Goal: Task Accomplishment & Management: Manage account settings

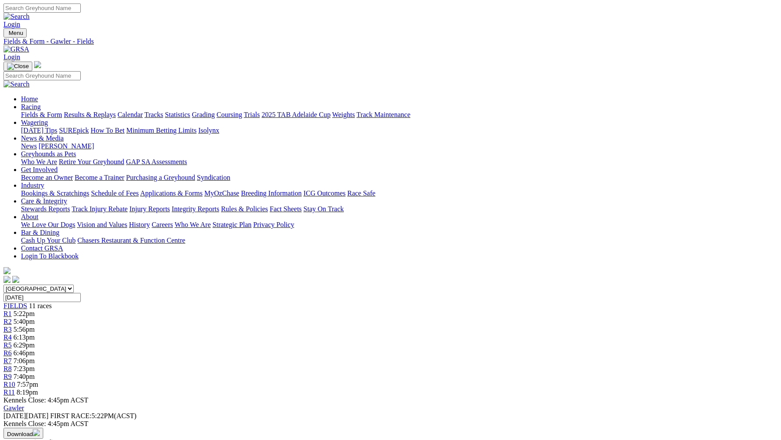
scroll to position [191, 0]
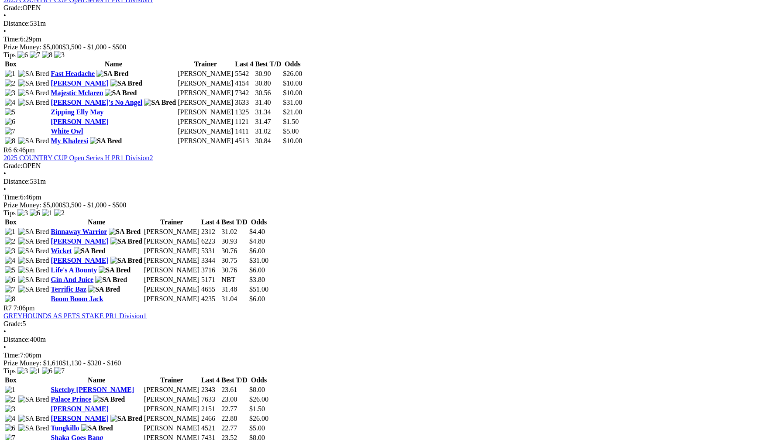
scroll to position [1037, 0]
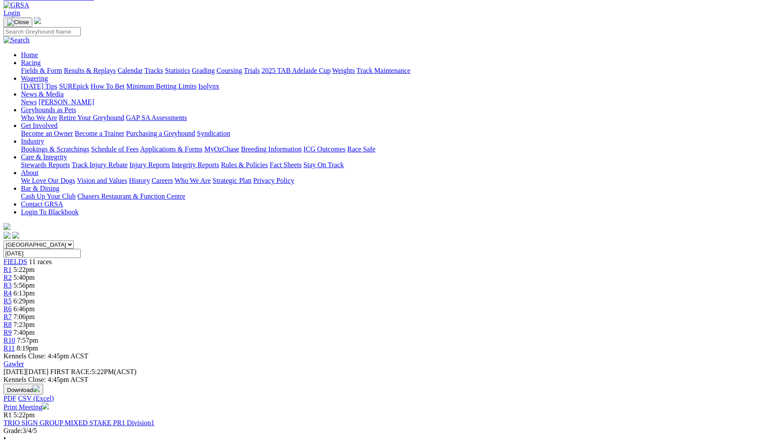
scroll to position [28, 0]
